Goal: Task Accomplishment & Management: Use online tool/utility

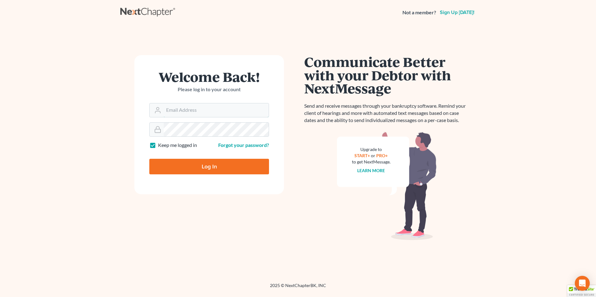
type input "[PERSON_NAME][EMAIL_ADDRESS][PERSON_NAME][DOMAIN_NAME]"
click at [215, 170] on input "Log In" at bounding box center [209, 167] width 120 height 16
type input "Thinking..."
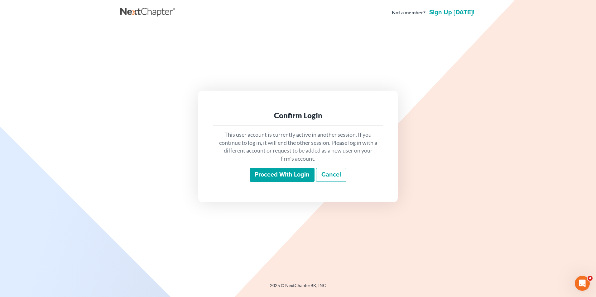
click at [292, 171] on input "Proceed with login" at bounding box center [282, 175] width 65 height 14
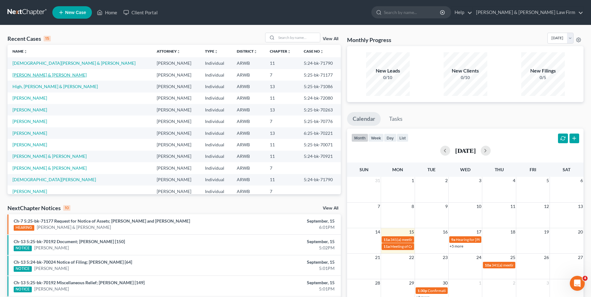
click at [40, 75] on link "[PERSON_NAME] & [PERSON_NAME]" at bounding box center [49, 74] width 74 height 5
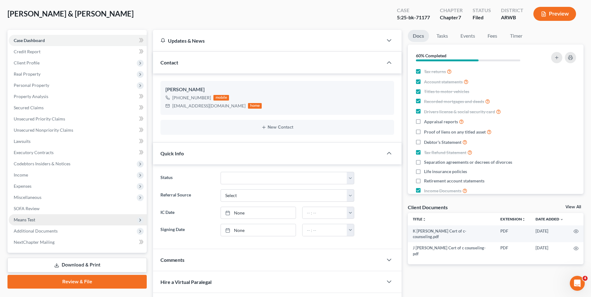
scroll to position [62, 0]
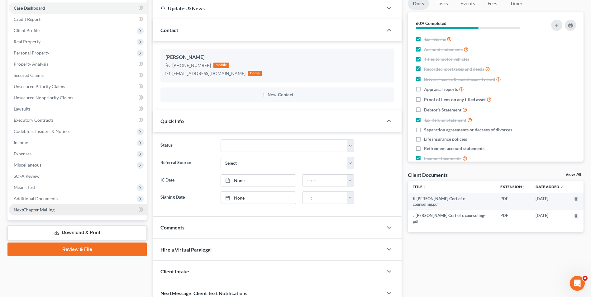
click at [39, 210] on span "NextChapter Mailing" at bounding box center [34, 209] width 41 height 5
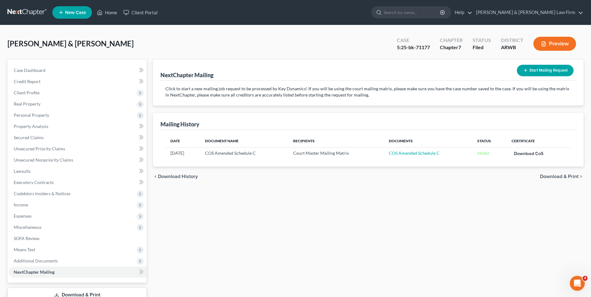
click at [523, 154] on link "Download CoS" at bounding box center [528, 154] width 29 height 4
drag, startPoint x: 396, startPoint y: 47, endPoint x: 434, endPoint y: 48, distance: 37.4
click at [434, 48] on div "Case 5:25-bk-71177" at bounding box center [413, 44] width 43 height 18
drag, startPoint x: 434, startPoint y: 48, endPoint x: 418, endPoint y: 48, distance: 15.6
copy div "5:25-bk-71177"
